Goal: Find specific page/section: Find specific page/section

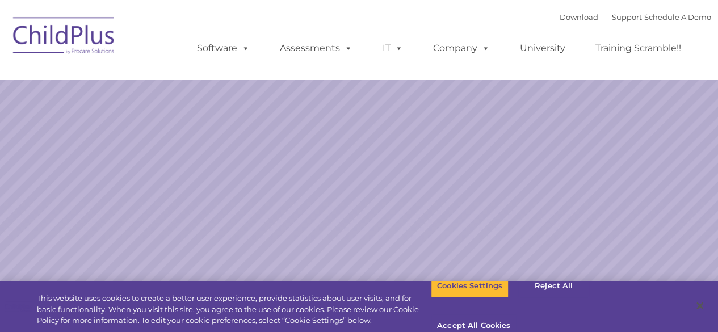
select select "MEDIUM"
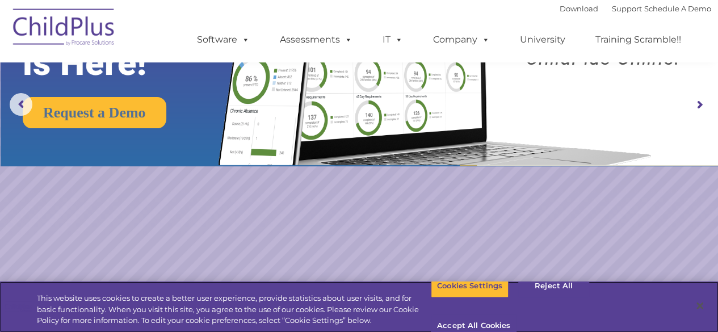
scroll to position [163, 0]
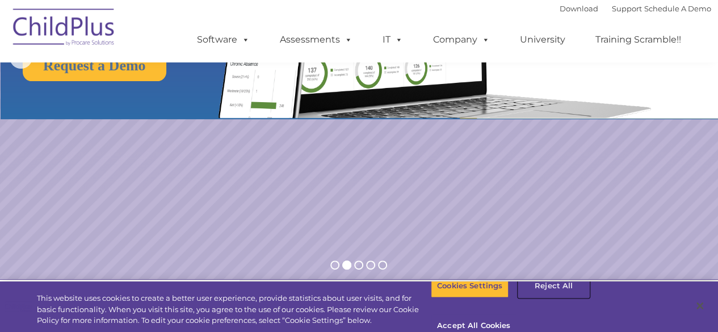
click at [545, 298] on button "Reject All" at bounding box center [553, 286] width 71 height 24
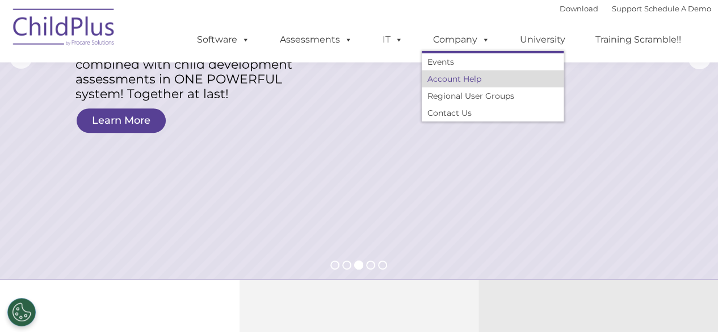
click at [460, 78] on link "Account Help" at bounding box center [493, 78] width 142 height 17
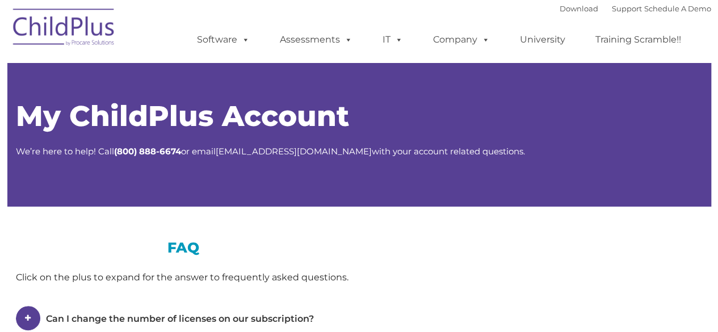
type input ""
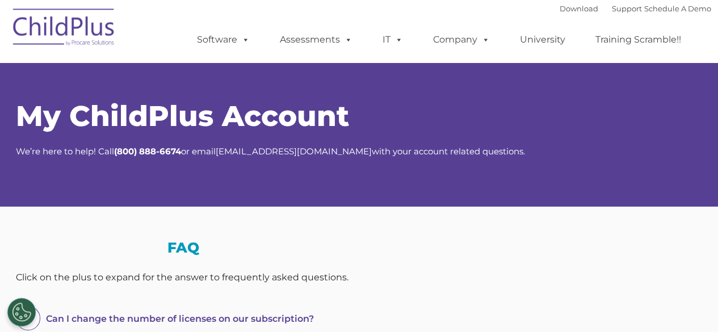
select select "MEDIUM"
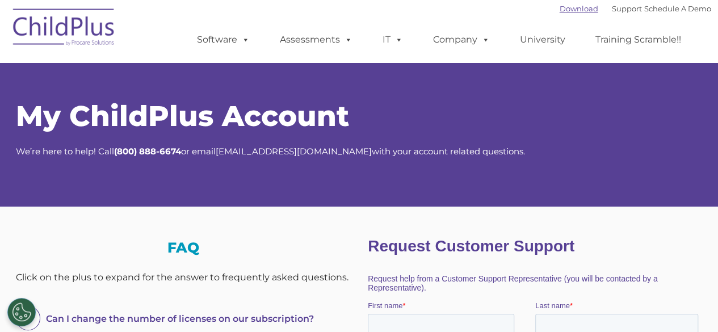
click at [571, 10] on link "Download" at bounding box center [578, 8] width 39 height 9
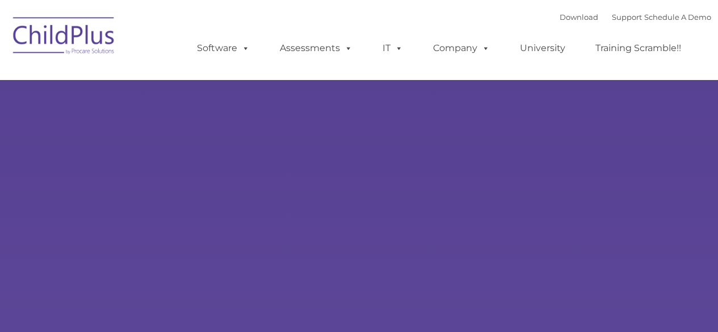
type input ""
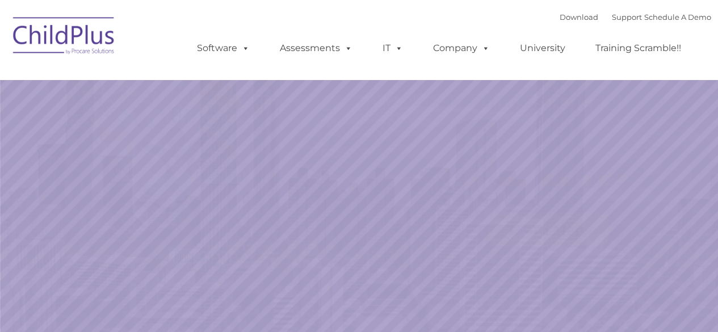
select select "MEDIUM"
